Goal: Check status: Check status

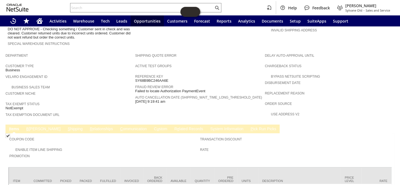
scroll to position [299, 0]
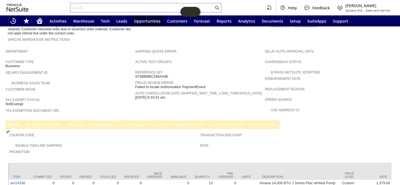
click at [30, 122] on link "B [PERSON_NAME]" at bounding box center [43, 124] width 37 height 5
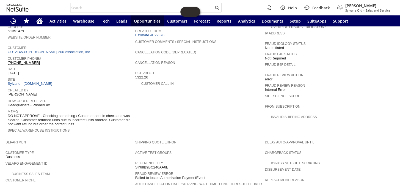
scroll to position [159, 0]
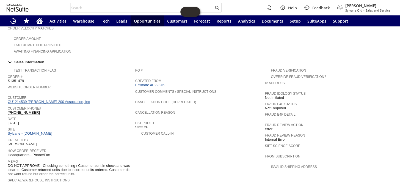
click at [73, 99] on link "CU1214539 [PERSON_NAME] 200 Association, Inc" at bounding box center [50, 101] width 84 height 4
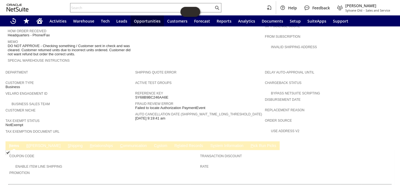
scroll to position [321, 0]
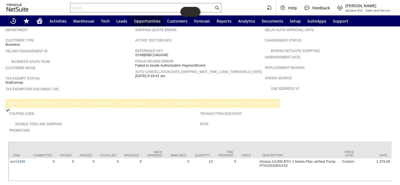
click at [33, 101] on link "B [PERSON_NAME]" at bounding box center [43, 103] width 37 height 5
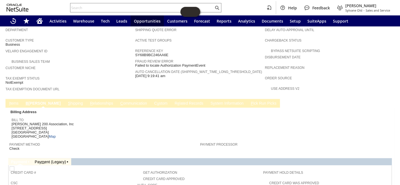
click at [16, 101] on link "I tems" at bounding box center [14, 103] width 12 height 5
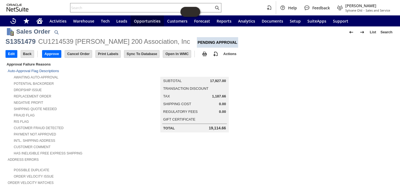
scroll to position [0, 0]
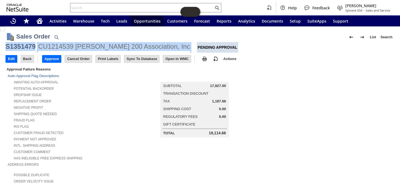
drag, startPoint x: 185, startPoint y: 47, endPoint x: 6, endPoint y: 45, distance: 179.1
click at [6, 45] on div "S1351479 CU1214539 Winston Towers 200 Association, Inc Pending Approval" at bounding box center [199, 47] width 389 height 10
copy div "S1351479 CU1214539 Winston Towers 200 Association, Inc"
click at [56, 60] on input "Approve" at bounding box center [51, 58] width 19 height 7
click at [178, 43] on div "CU1214539 Winston Towers 200 Association, Inc" at bounding box center [114, 46] width 152 height 9
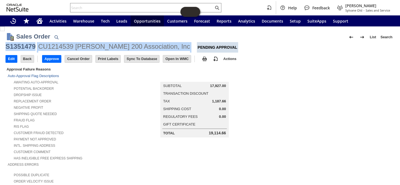
drag, startPoint x: 171, startPoint y: 45, endPoint x: 3, endPoint y: 43, distance: 168.1
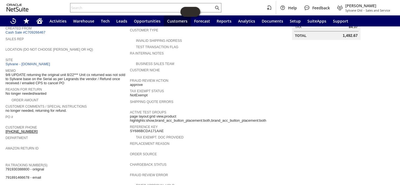
scroll to position [67, 0]
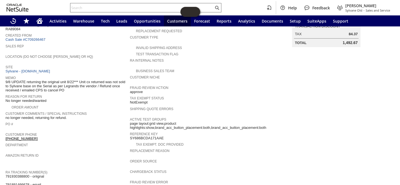
click at [119, 5] on input "text" at bounding box center [141, 7] width 143 height 7
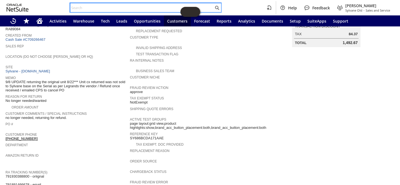
paste input "RA89084"
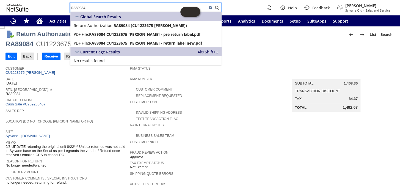
scroll to position [0, 0]
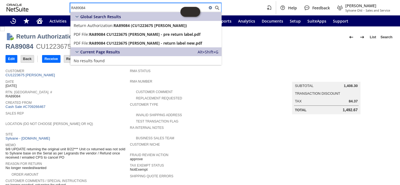
type input "RA89084"
click at [104, 113] on div "Sales Rep" at bounding box center [65, 115] width 121 height 10
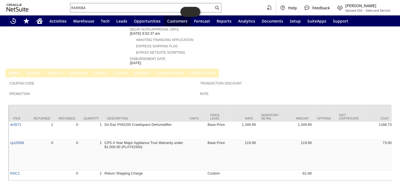
scroll to position [242, 0]
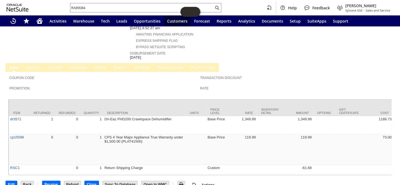
click at [102, 65] on link "H istory" at bounding box center [100, 67] width 15 height 5
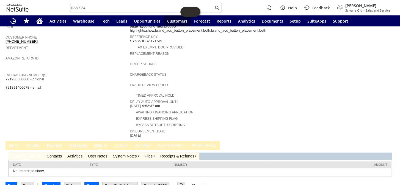
scroll to position [0, 0]
click at [169, 152] on td "R eceipts & Refunds" at bounding box center [178, 155] width 42 height 7
click at [170, 154] on link "R eceipts & Refunds" at bounding box center [177, 156] width 34 height 4
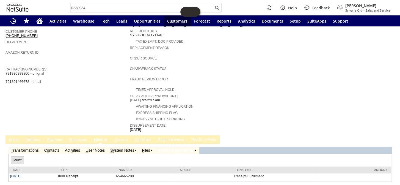
scroll to position [175, 0]
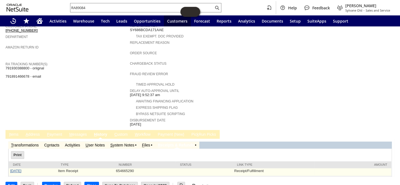
click at [21, 168] on link "[DATE]" at bounding box center [15, 170] width 11 height 4
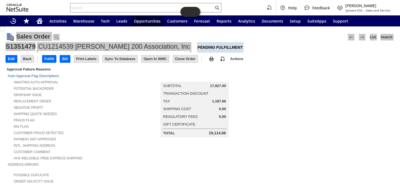
drag, startPoint x: 0, startPoint y: 0, endPoint x: 4, endPoint y: 41, distance: 41.4
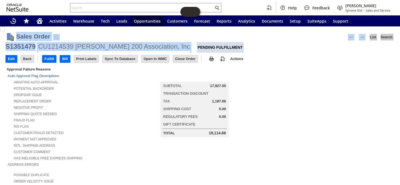
click at [76, 49] on div "CU1214539 [PERSON_NAME] 200 Association, Inc" at bounding box center [114, 46] width 152 height 9
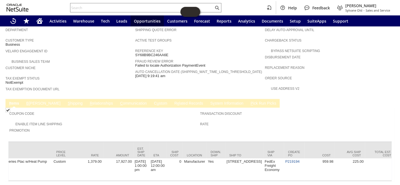
scroll to position [0, 318]
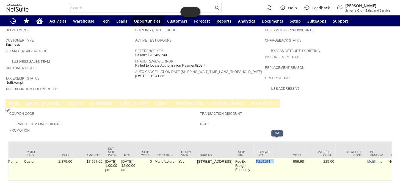
drag, startPoint x: 264, startPoint y: 141, endPoint x: 241, endPoint y: 139, distance: 22.3
click at [241, 158] on tr "am14338 0 0 0 0 0 0 13 0 Amana 14,000 BTU J Series Ptac w/Heat Pump PTH153J35AX…" at bounding box center [400, 169] width 1419 height 22
copy tr "P219194"
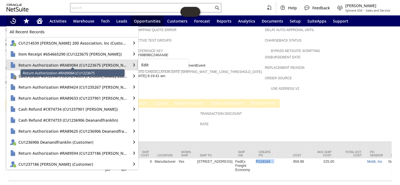
click at [26, 65] on span "Return Authorization #RA89084 (CU1223675 Steven Kerner)" at bounding box center [72, 64] width 109 height 5
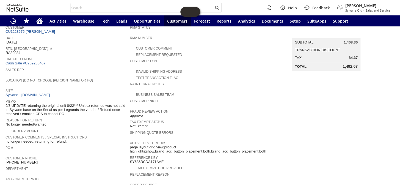
scroll to position [42, 0]
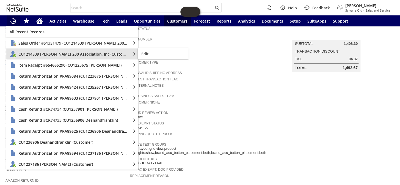
click at [30, 51] on span "CU1214539 [PERSON_NAME] 200 Association, Inc (Customer)" at bounding box center [72, 53] width 109 height 5
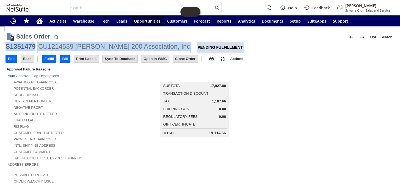
drag, startPoint x: 184, startPoint y: 47, endPoint x: 4, endPoint y: 46, distance: 180.5
copy div "S1351479 CU1214539 [PERSON_NAME] 200 Association, Inc"
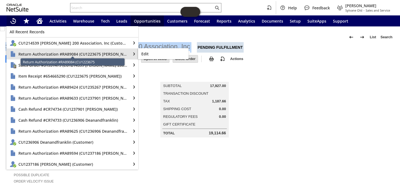
click at [71, 53] on span "Return Authorization #RA89084 (CU1223675 [PERSON_NAME])" at bounding box center [72, 53] width 109 height 5
